Goal: Task Accomplishment & Management: Manage account settings

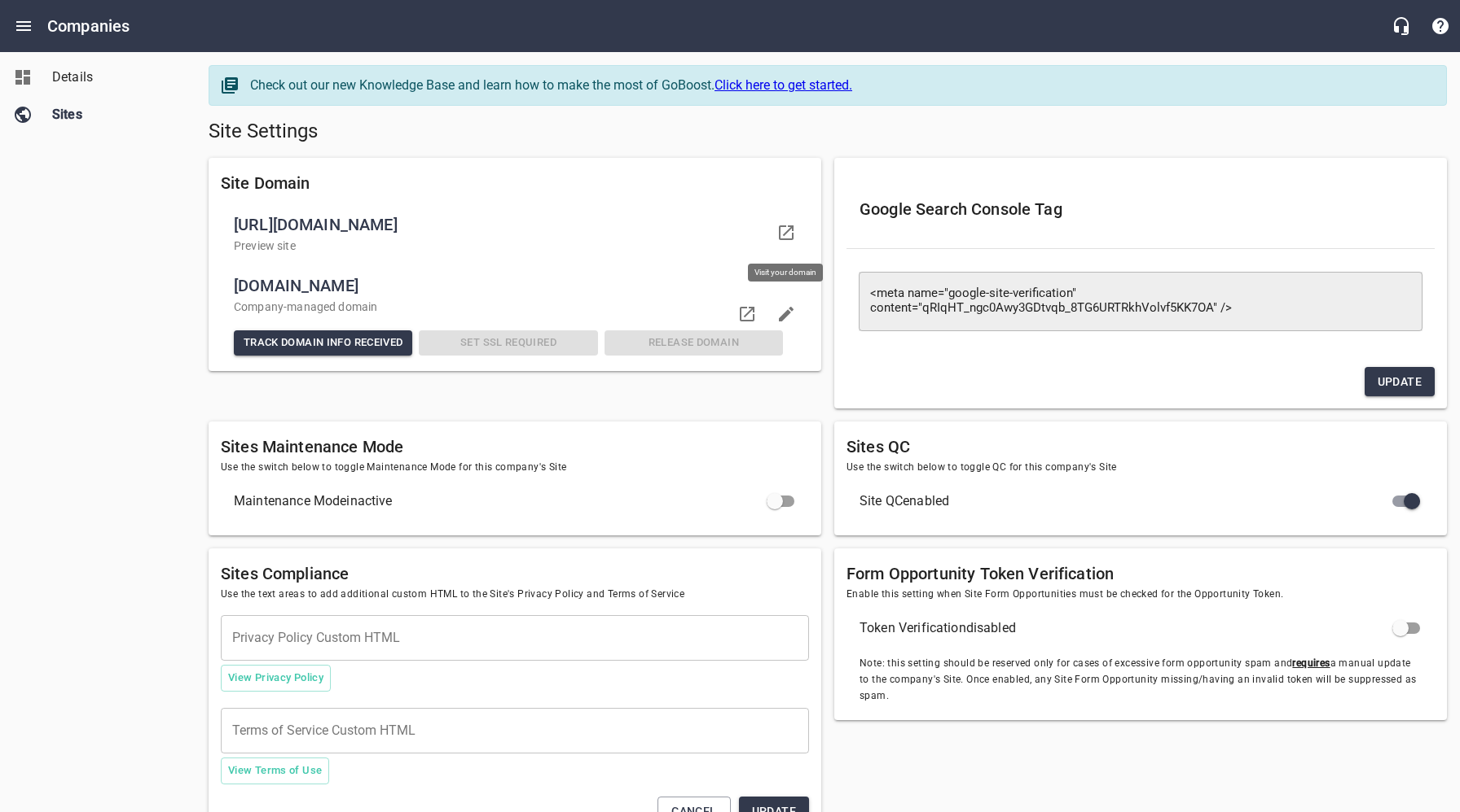
click at [789, 228] on icon at bounding box center [786, 233] width 20 height 20
click at [117, 393] on div "Details Sites" at bounding box center [98, 406] width 196 height 812
click at [905, 137] on h5 "Site Settings" at bounding box center [827, 131] width 1238 height 26
drag, startPoint x: 60, startPoint y: 75, endPoint x: 333, endPoint y: 270, distance: 335.5
click at [60, 75] on span "Details" at bounding box center [114, 78] width 124 height 20
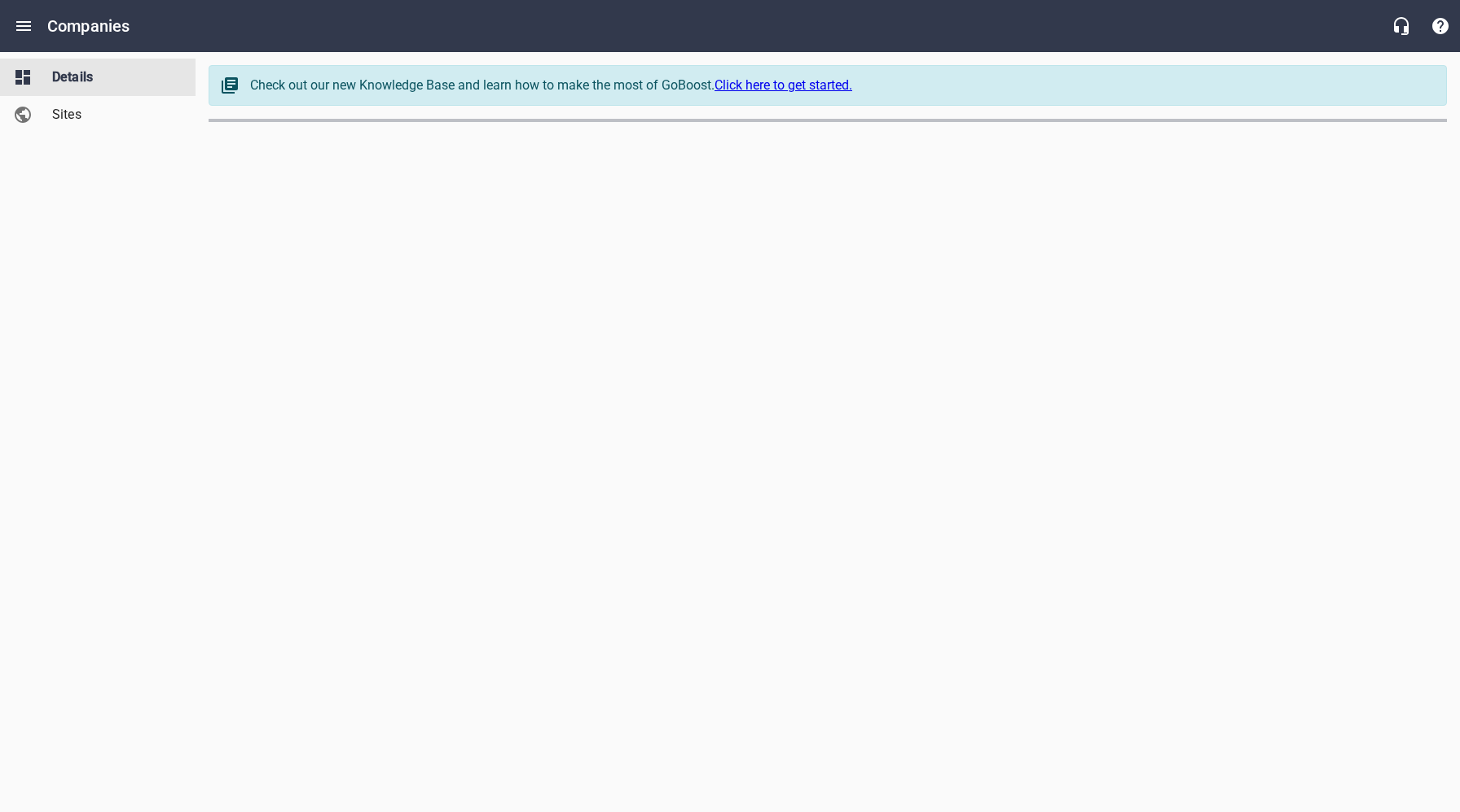
select select "[US_STATE]"
select select "4419"
